Goal: Transaction & Acquisition: Purchase product/service

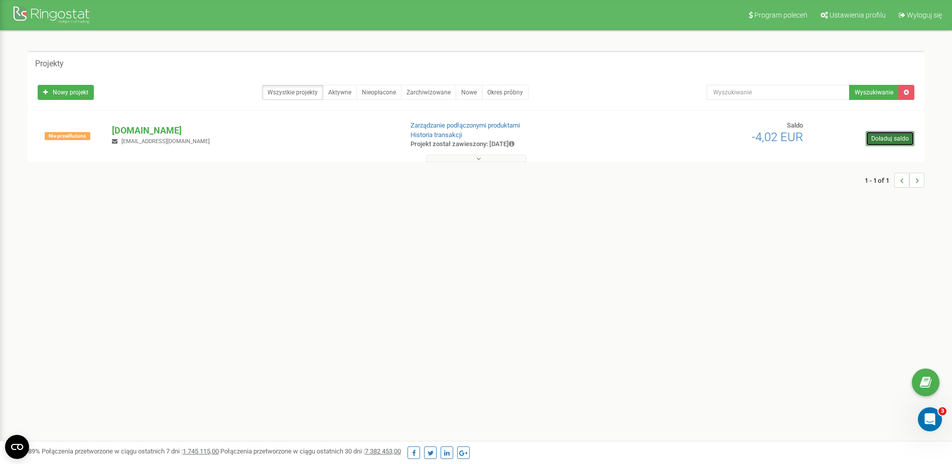
click at [877, 139] on link "Doładuj saldo" at bounding box center [890, 138] width 49 height 15
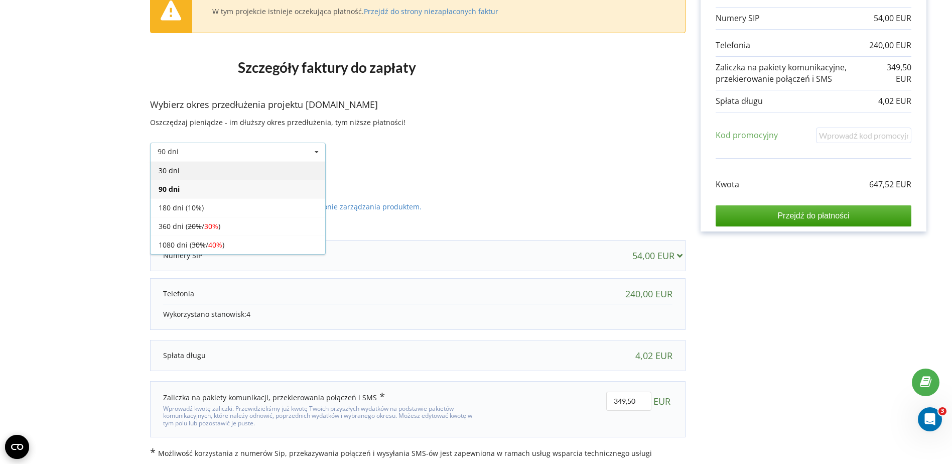
click at [283, 167] on div "30 dni" at bounding box center [238, 170] width 175 height 19
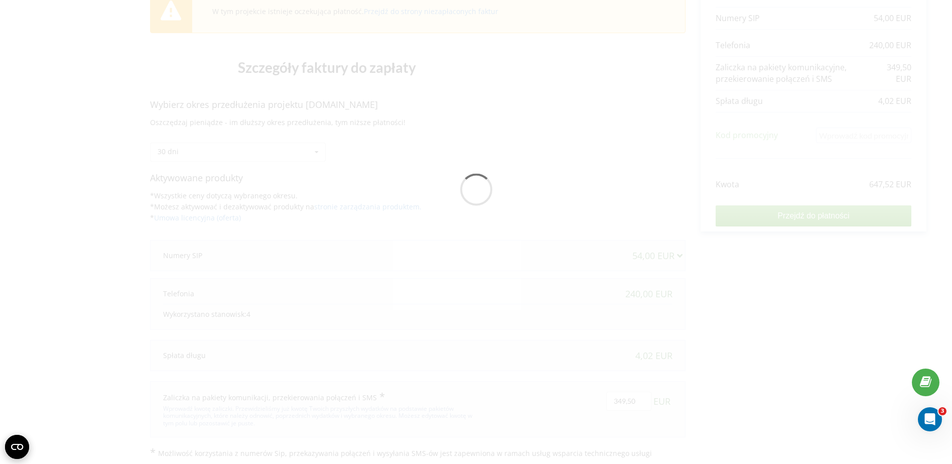
scroll to position [79, 0]
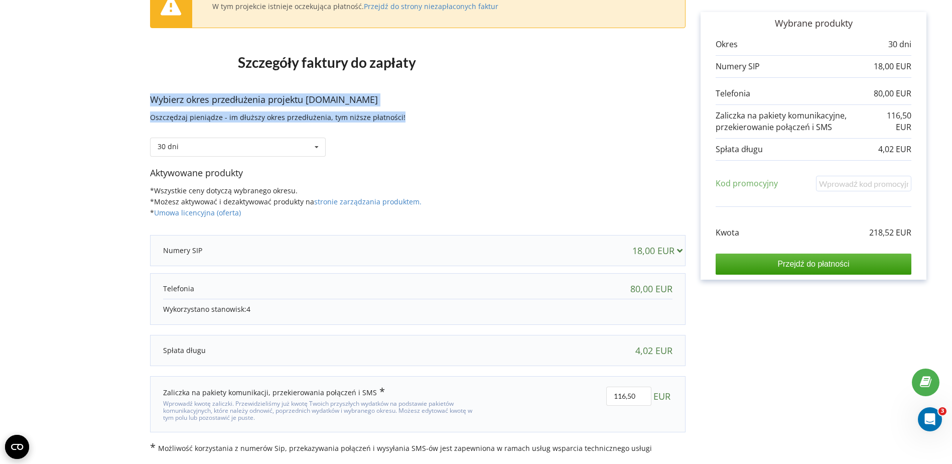
drag, startPoint x: 148, startPoint y: 101, endPoint x: 402, endPoint y: 117, distance: 254.5
click at [402, 117] on form "W tym projekcie istnieje oczekująca płatność. Przejdź do strony niezapłaconych …" at bounding box center [476, 214] width 931 height 478
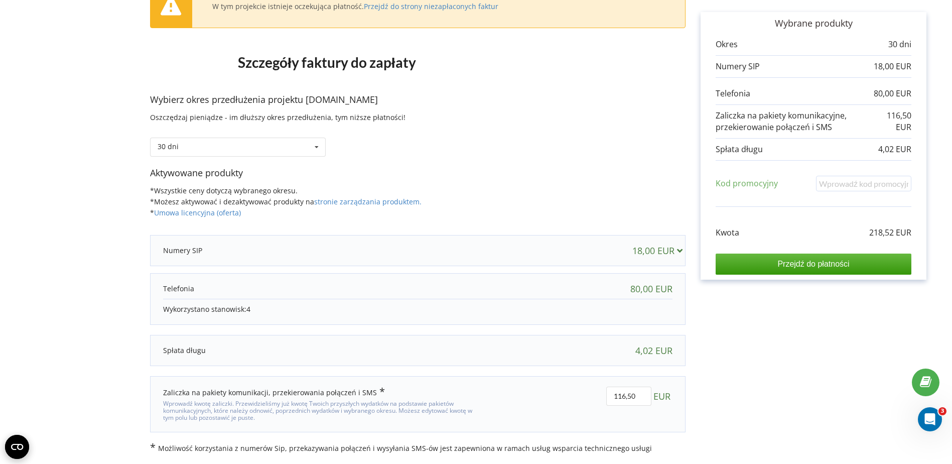
drag, startPoint x: 402, startPoint y: 117, endPoint x: 410, endPoint y: 144, distance: 28.3
click at [410, 144] on div "30 dni 30 dni 20% / 30% 30% / 40%" at bounding box center [418, 140] width 536 height 34
click at [641, 395] on input "116,50" at bounding box center [628, 396] width 45 height 19
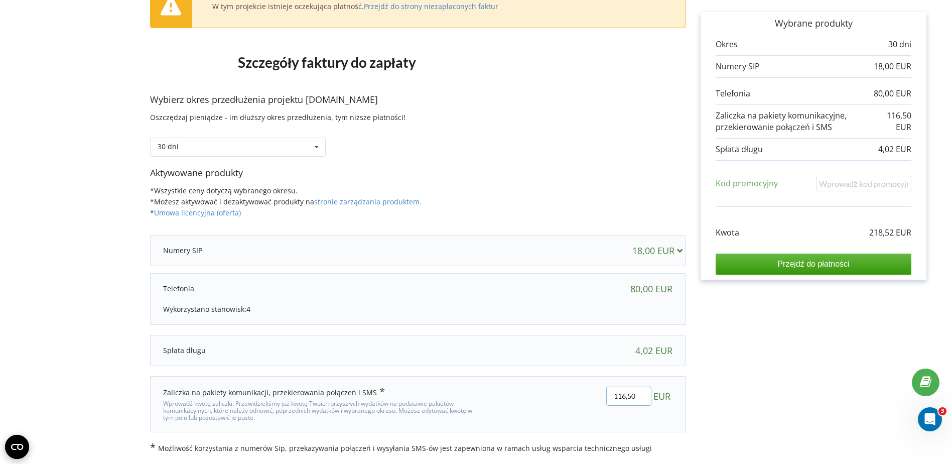
click at [633, 394] on input "116,50" at bounding box center [628, 396] width 45 height 19
type input "20"
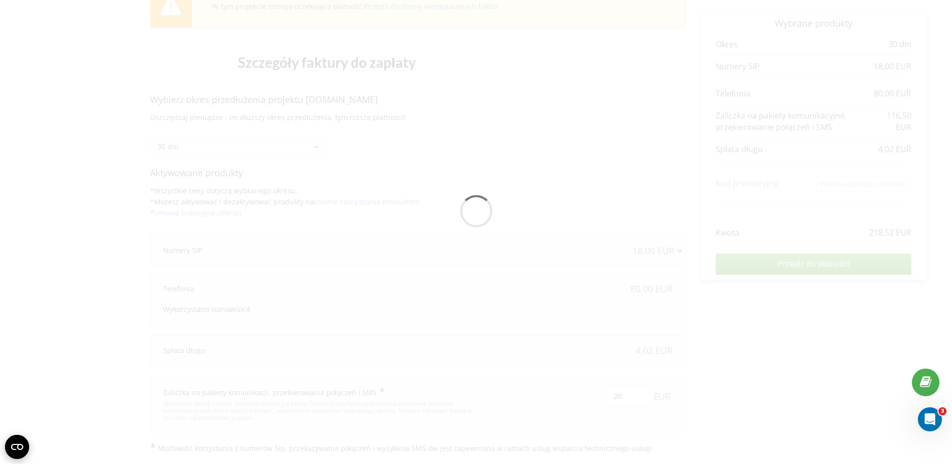
click at [776, 343] on div "W tym projekcie istnieje oczekująca płatność. Przejdź do strony niezapłaconych …" at bounding box center [476, 214] width 931 height 478
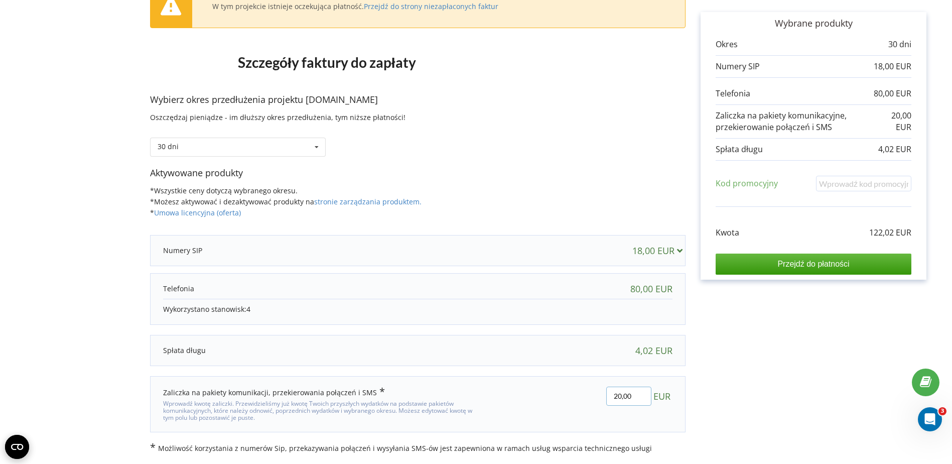
click at [615, 399] on input "20,00" at bounding box center [628, 396] width 45 height 19
click at [717, 393] on div "Faktura Wybrane produkty Okres 30 dni 18,00 EUR 80,00 EUR 20,00 EUR" at bounding box center [814, 214] width 256 height 478
click at [251, 149] on div "30 dni 30 dni 360 dni ( 20% / 30% 30% / 40%" at bounding box center [238, 147] width 176 height 19
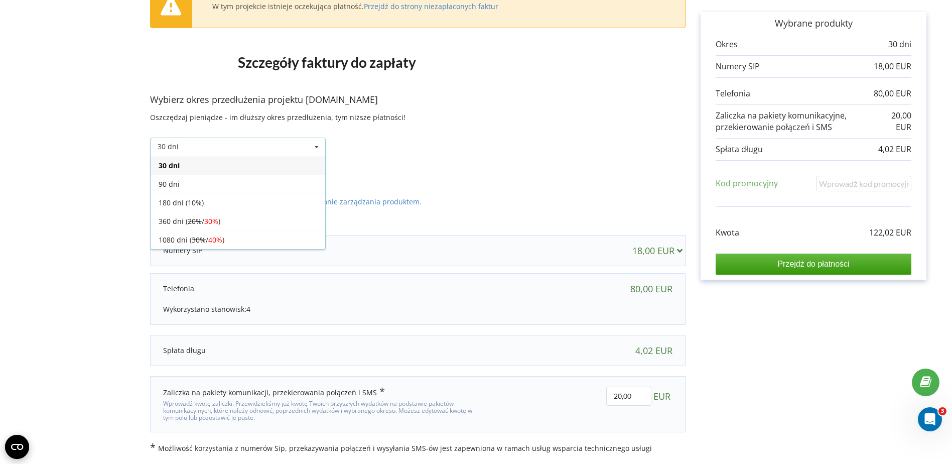
click at [511, 115] on div "Wybierz okres przedłużenia projektu invette.pl Oszczędzaj pieniądze - im dłuższ…" at bounding box center [418, 129] width 536 height 73
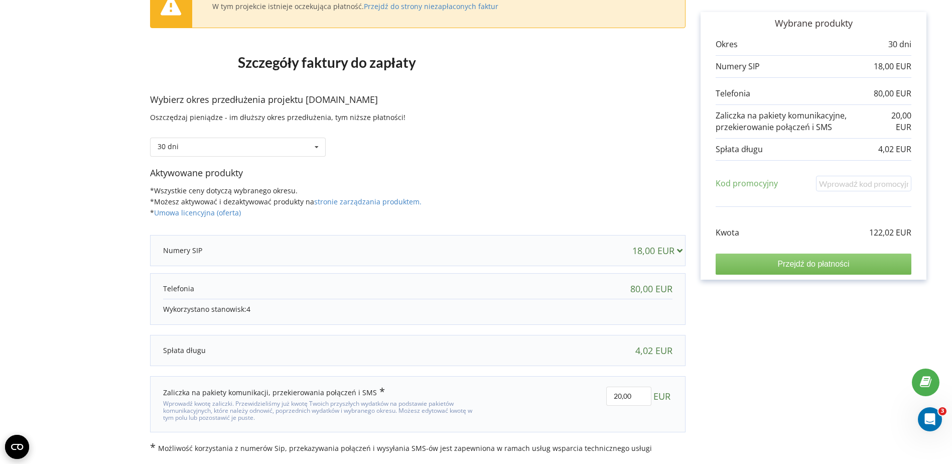
click at [825, 263] on input "Przejdź do płatności" at bounding box center [814, 264] width 196 height 21
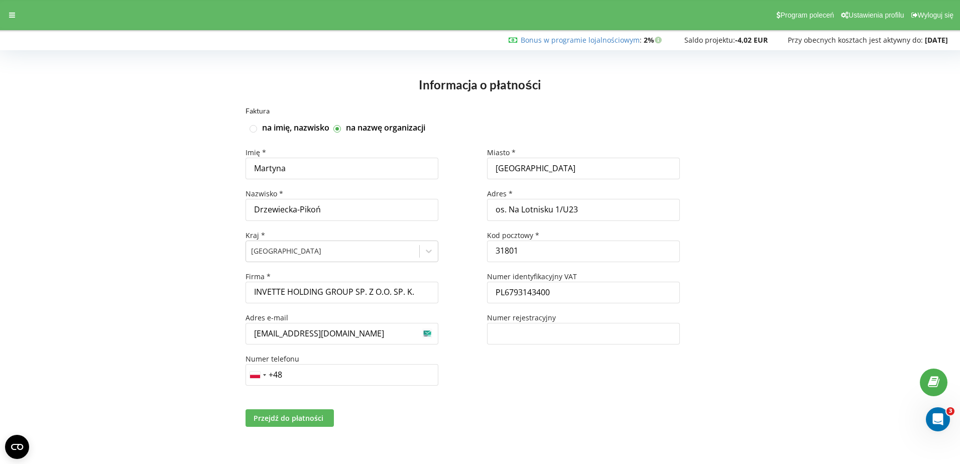
click at [308, 422] on span "Przejdź do płatności" at bounding box center [289, 418] width 70 height 10
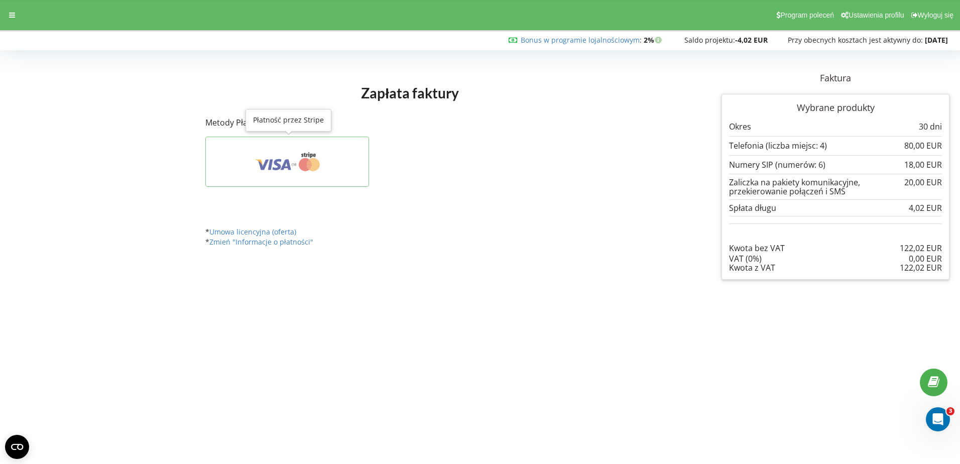
click at [284, 165] on icon at bounding box center [286, 164] width 11 height 11
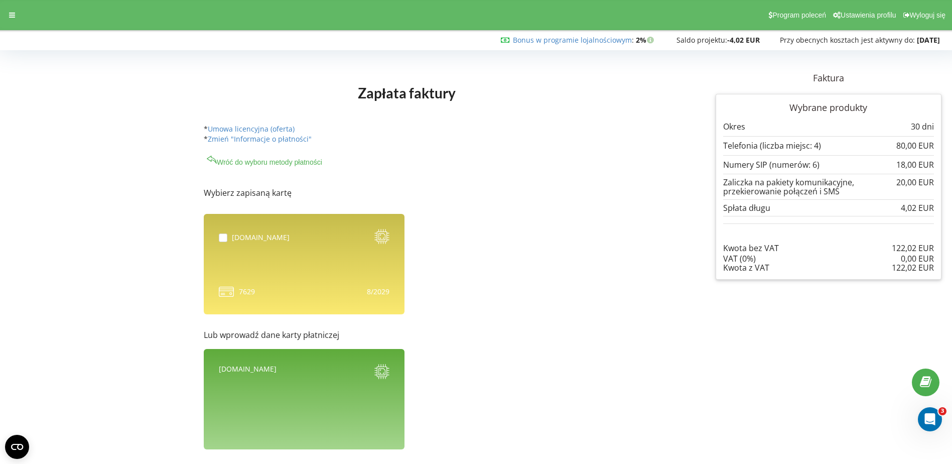
click at [293, 267] on div "invette.pl 7629" at bounding box center [304, 264] width 201 height 100
click at [219, 233] on label at bounding box center [225, 233] width 13 height 0
checkbox input "true"
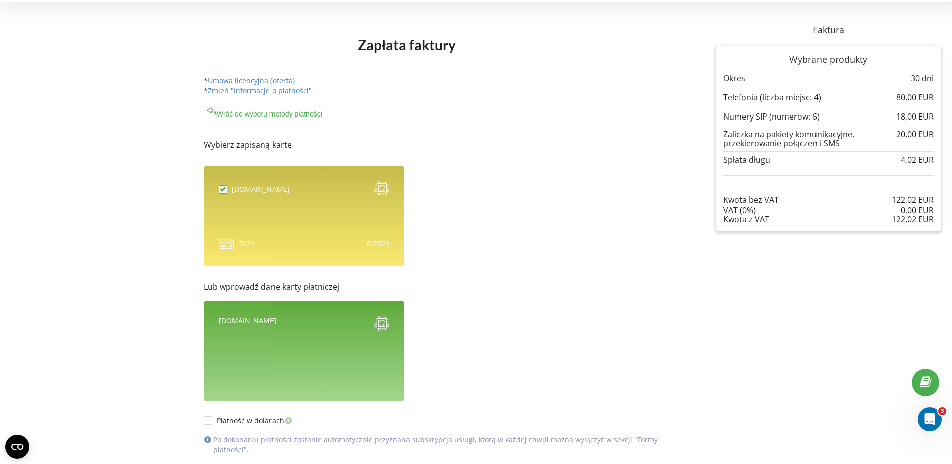
scroll to position [116, 0]
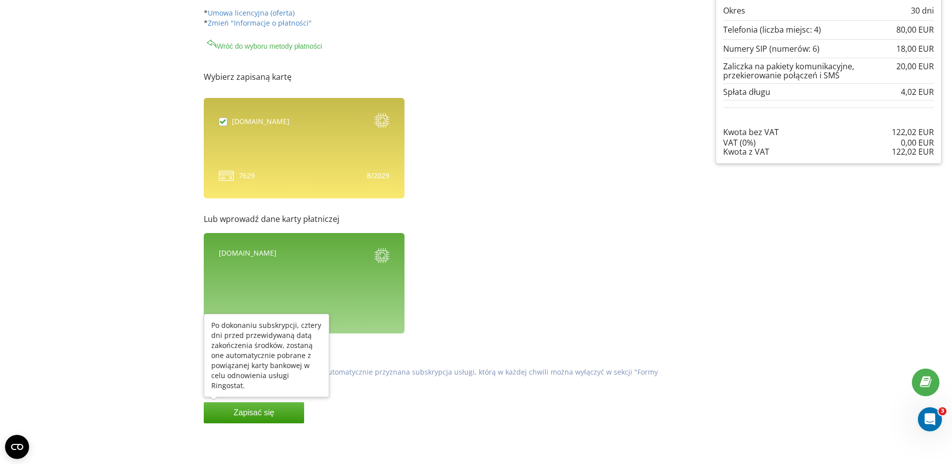
click at [297, 420] on button "Zapisać się" at bounding box center [254, 412] width 100 height 21
